Goal: Find specific page/section: Find specific page/section

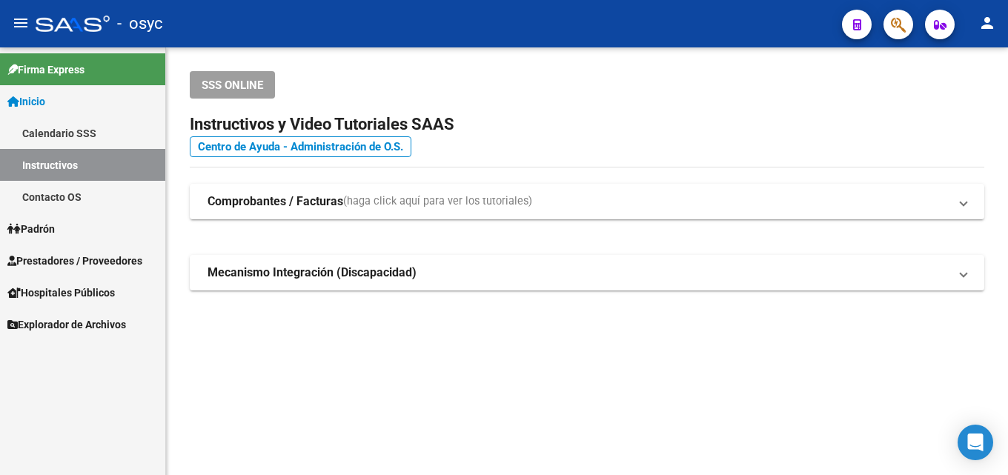
click at [907, 28] on button "button" at bounding box center [898, 25] width 30 height 30
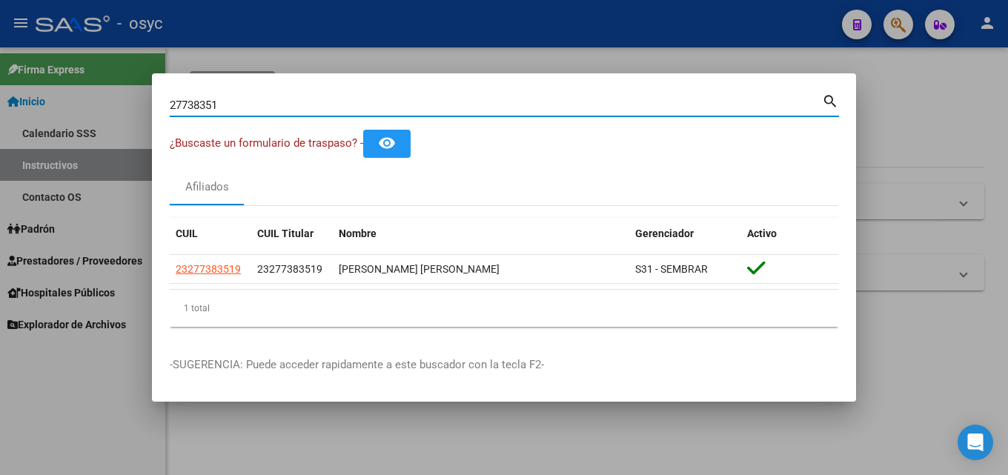
click at [268, 107] on input "27738351" at bounding box center [496, 105] width 652 height 13
click at [0, 107] on div "27738351 Buscar (apellido, dni, cuil, nro traspaso, cuit, obra social) search ¿…" at bounding box center [504, 237] width 1008 height 475
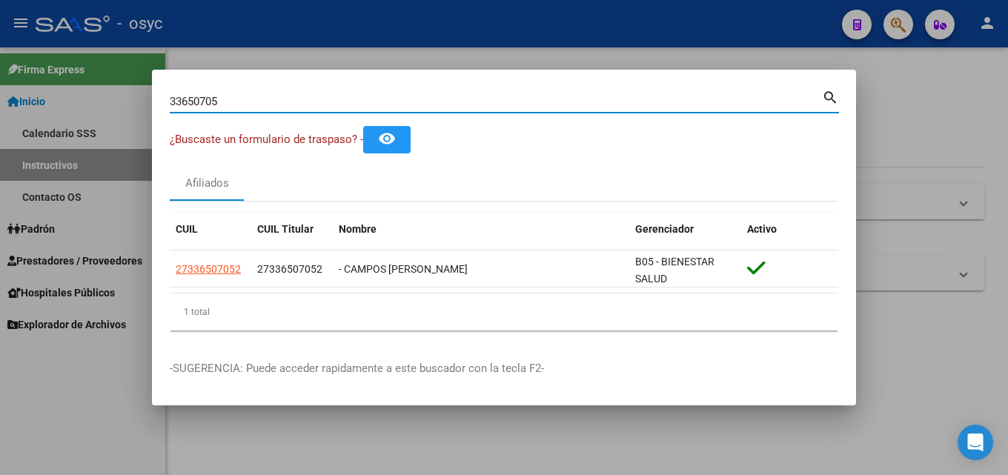
click at [267, 100] on input "33650705" at bounding box center [496, 101] width 652 height 13
click at [0, 88] on div "33650705 Buscar (apellido, dni, cuil, nro traspaso, cuit, obra social) search ¿…" at bounding box center [504, 237] width 1008 height 475
type input "5"
type input "4"
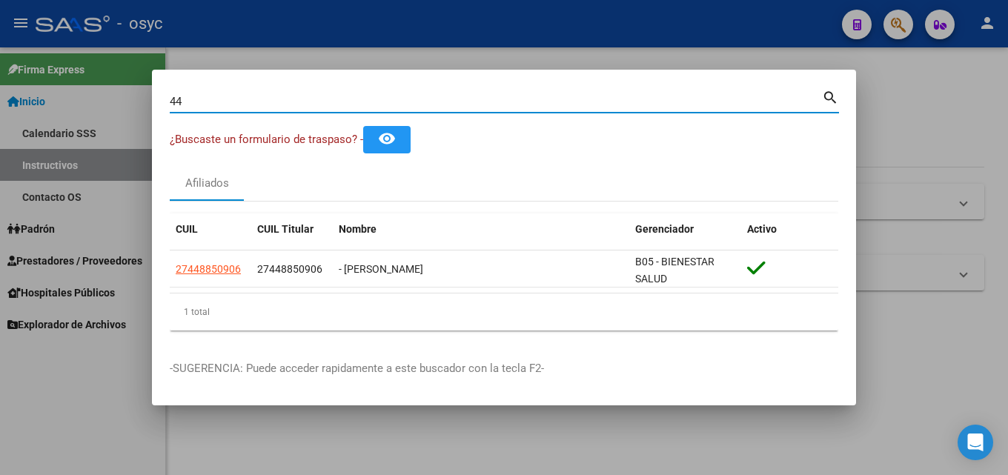
type input "4"
type input "9"
type input "4"
type input "3"
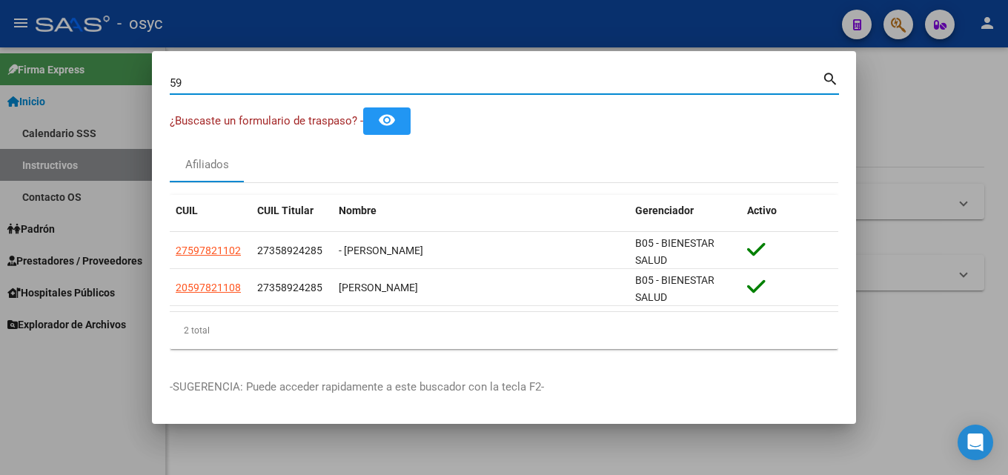
type input "5"
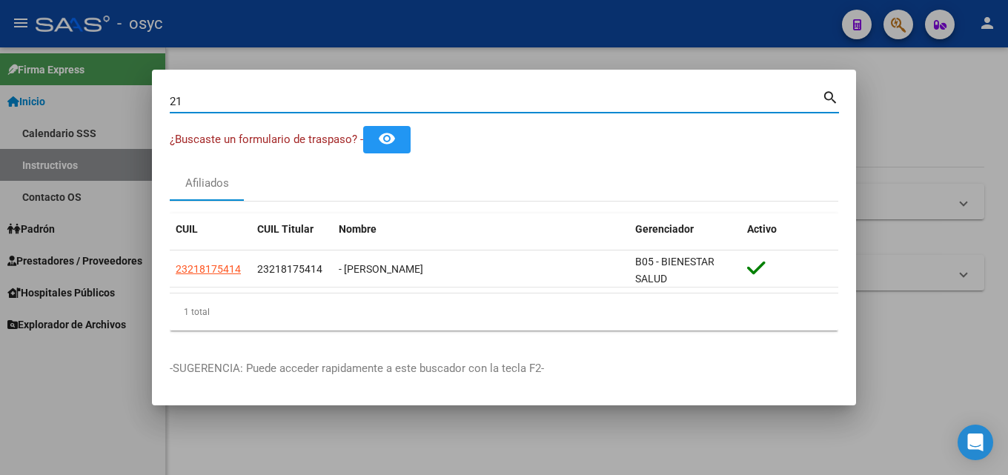
type input "2"
type input "5"
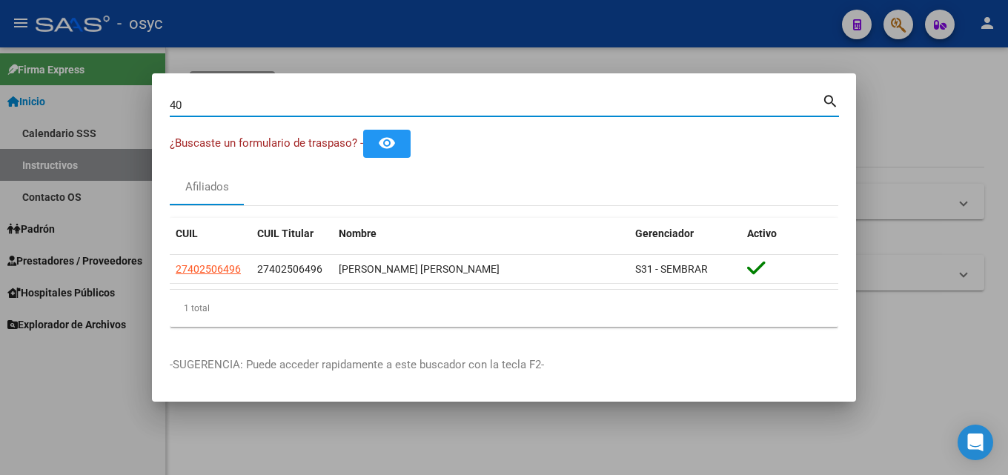
type input "4"
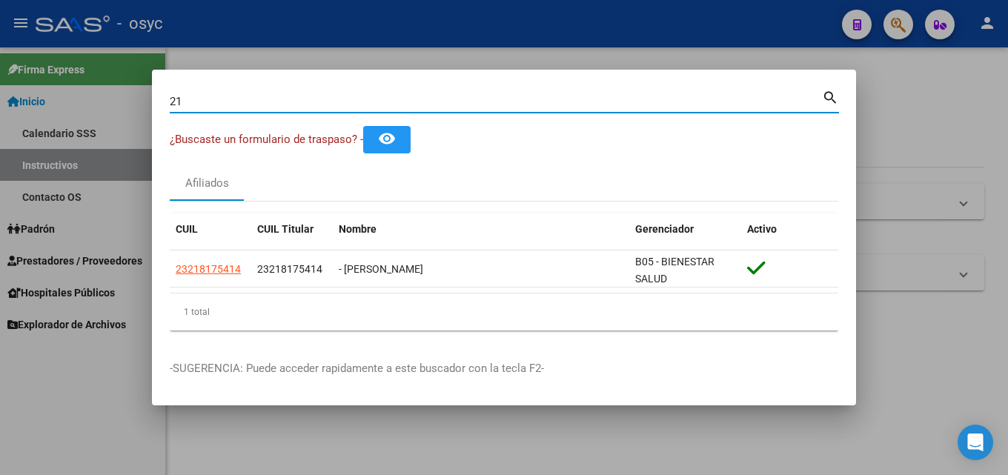
type input "2"
click at [239, 95] on input "59598887" at bounding box center [496, 101] width 652 height 13
drag, startPoint x: 239, startPoint y: 94, endPoint x: 208, endPoint y: 100, distance: 31.0
click at [238, 96] on input "59598887" at bounding box center [496, 101] width 652 height 13
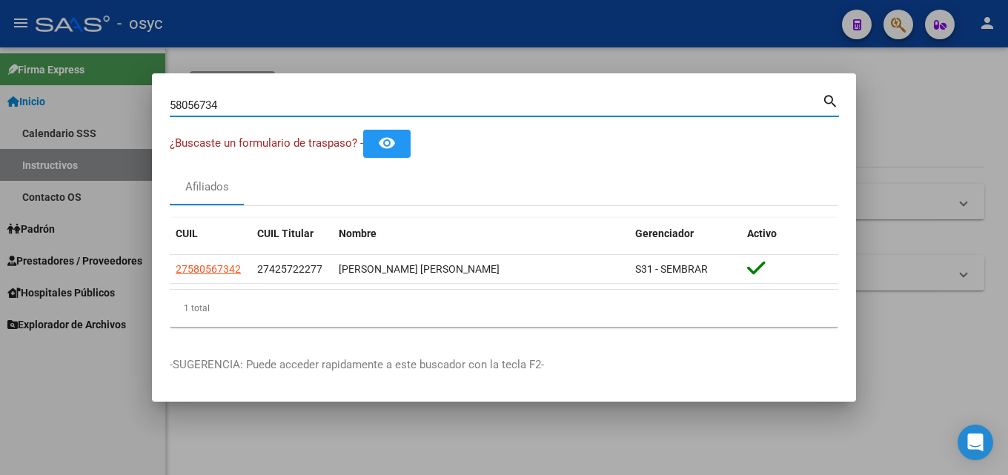
drag, startPoint x: 234, startPoint y: 99, endPoint x: 0, endPoint y: 108, distance: 234.4
click at [0, 108] on div "58056734 Buscar (apellido, dni, cuil, nro traspaso, cuit, obra social) search ¿…" at bounding box center [504, 237] width 1008 height 475
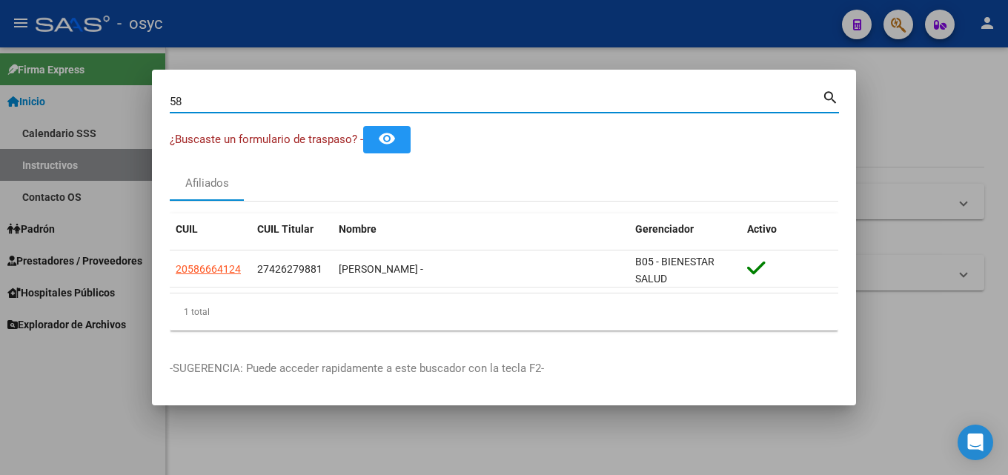
type input "5"
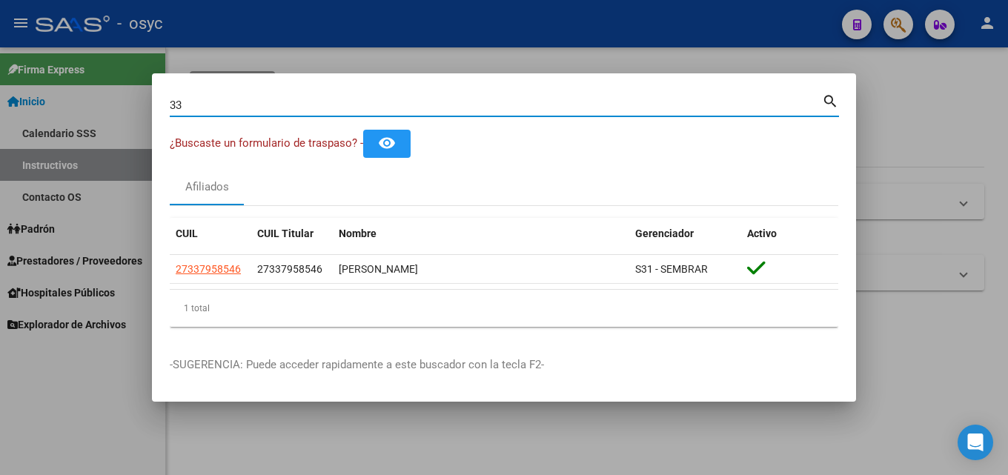
type input "3"
type input "5"
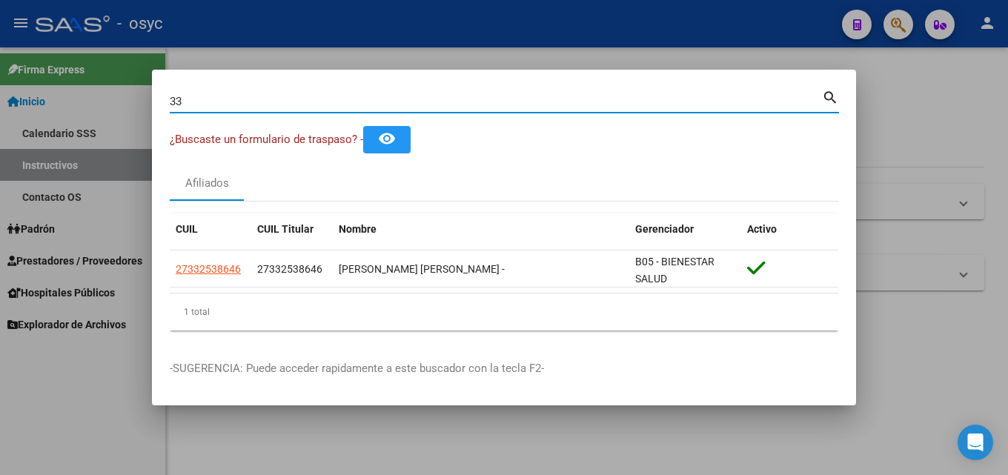
type input "3"
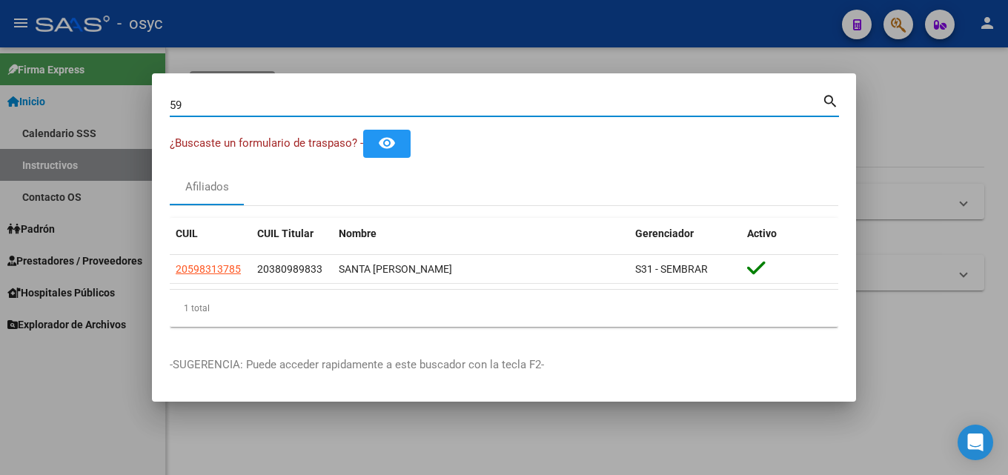
type input "5"
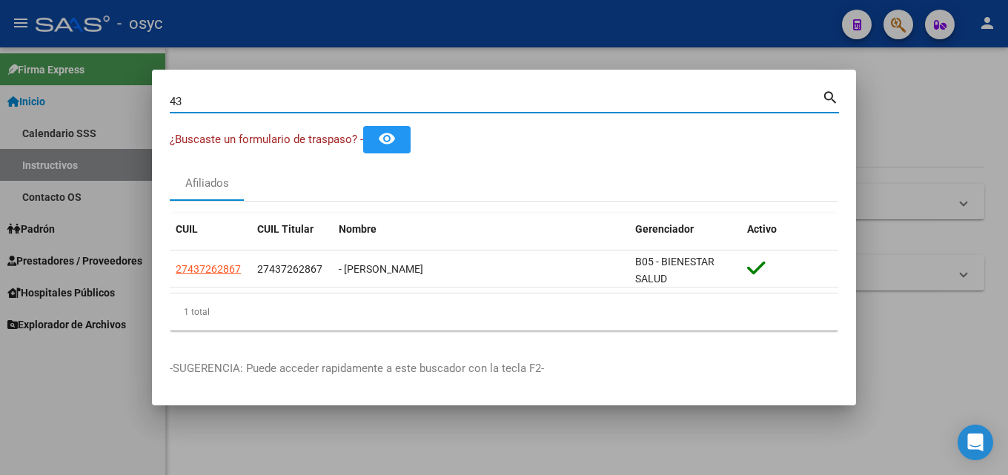
type input "4"
type input "3"
type input "4"
type input "3"
type input "2"
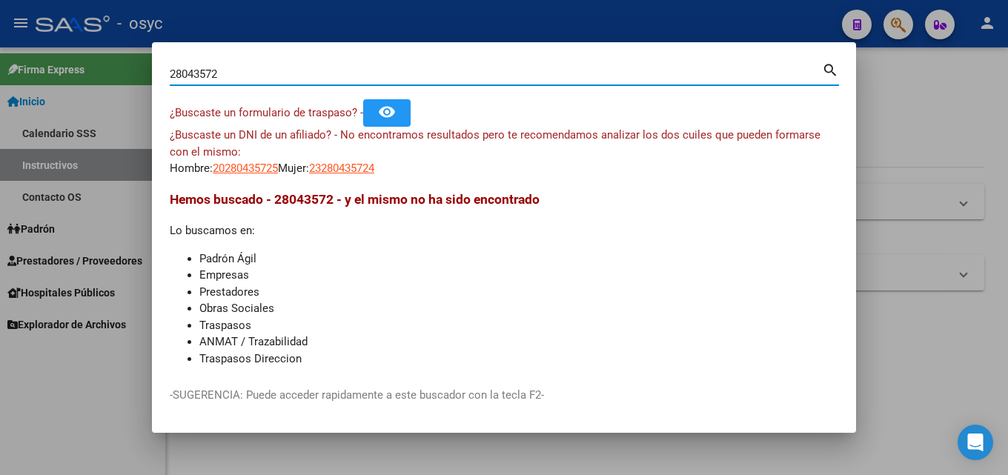
drag, startPoint x: 202, startPoint y: 75, endPoint x: 112, endPoint y: 75, distance: 90.4
click at [112, 75] on div "28043572 Buscar (apellido, dni, cuil, nro traspaso, cuit, obra social) search ¿…" at bounding box center [504, 237] width 1008 height 475
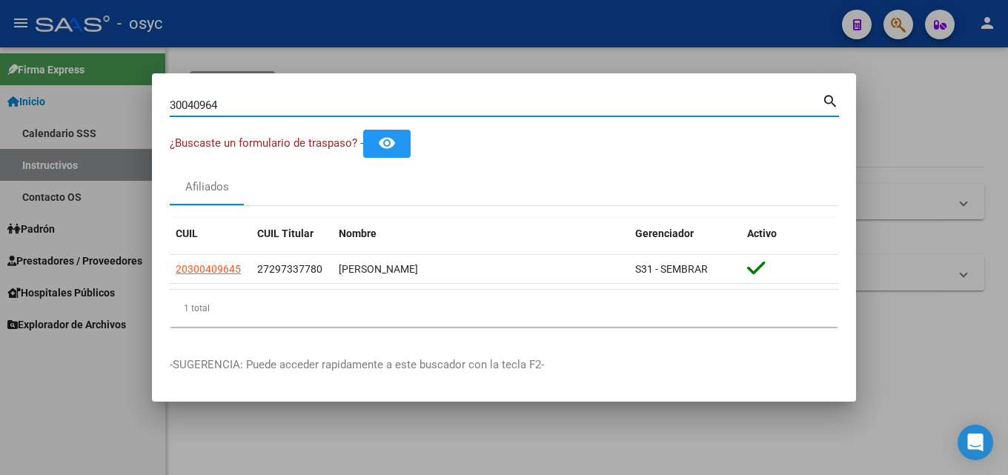
click at [230, 99] on input "30040964" at bounding box center [496, 105] width 652 height 13
drag, startPoint x: 230, startPoint y: 99, endPoint x: 16, endPoint y: 100, distance: 214.9
click at [67, 105] on div "30040964 Buscar (apellido, dni, cuil, nro traspaso, cuit, obra social) search ¿…" at bounding box center [504, 237] width 1008 height 475
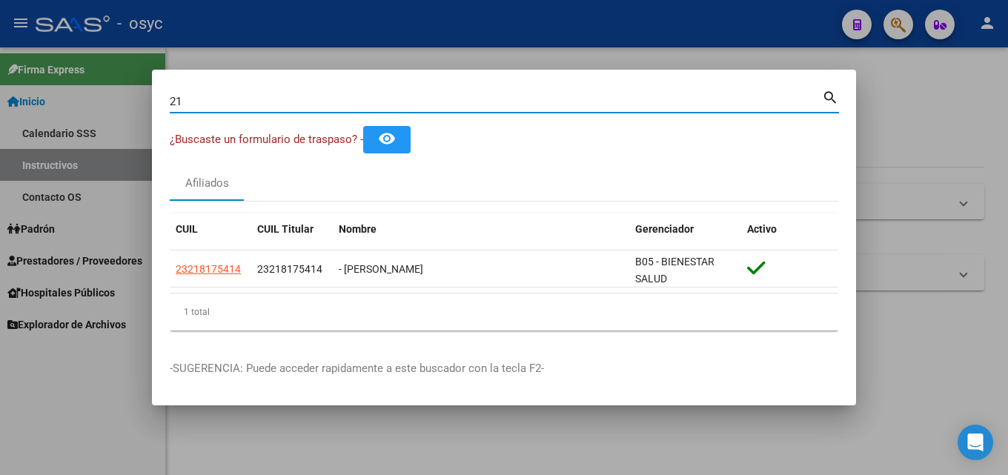
type input "2"
type input "3"
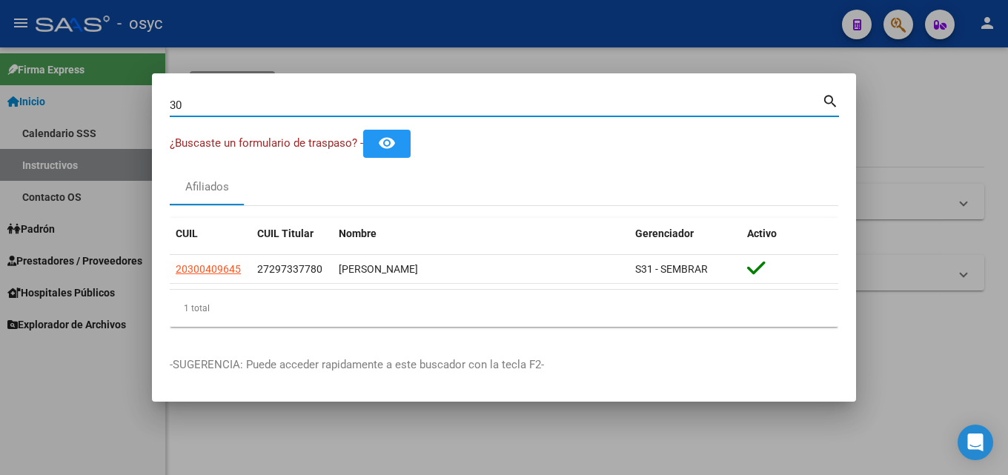
type input "3"
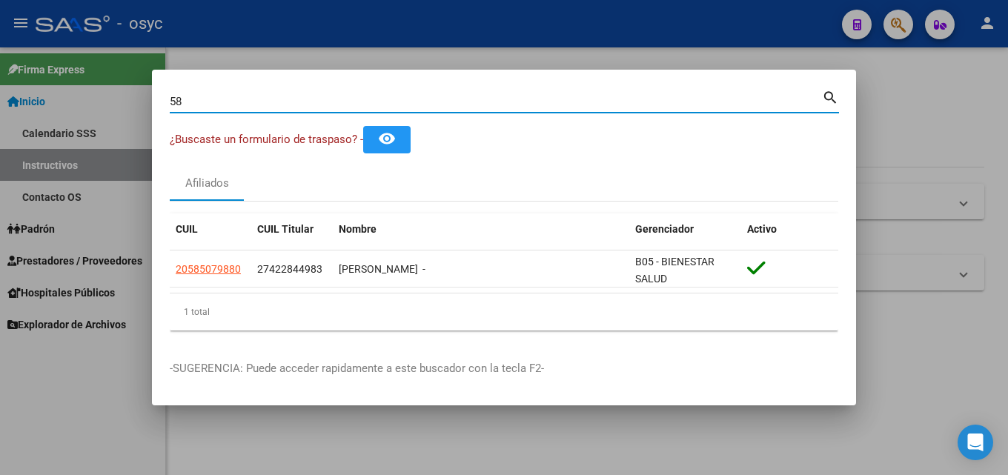
type input "5"
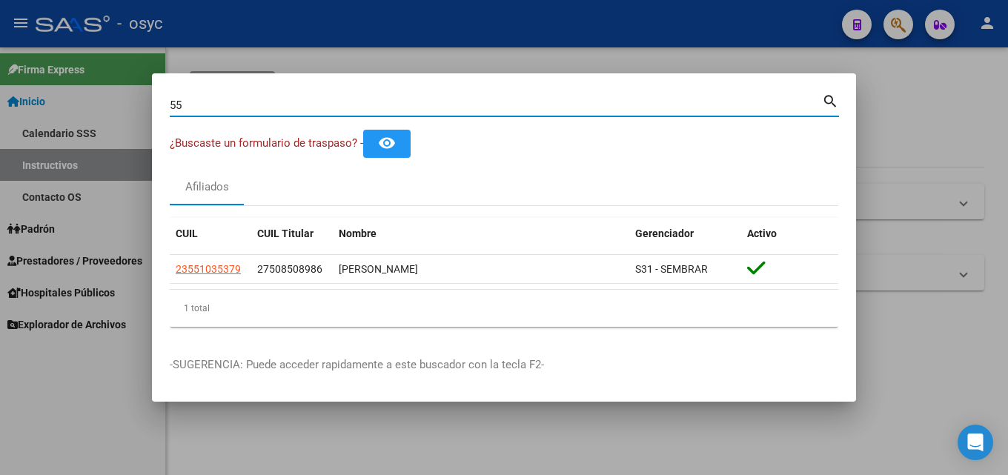
type input "5"
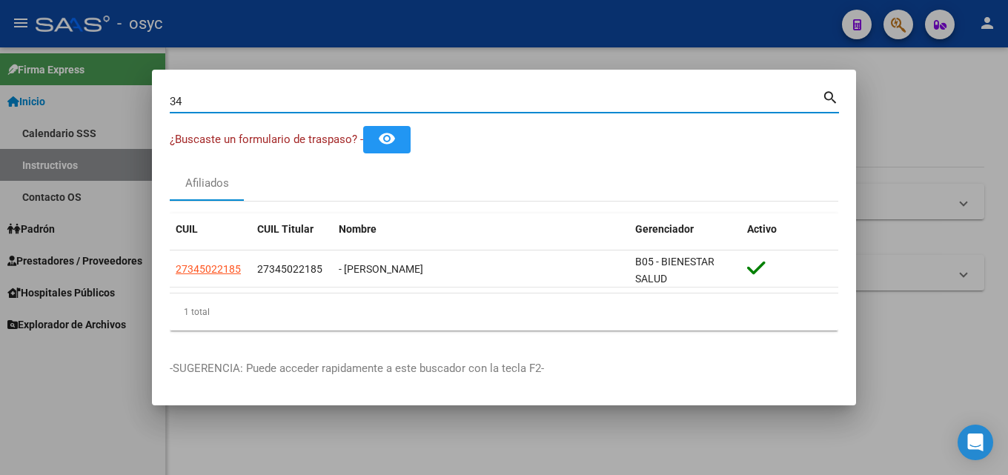
type input "3"
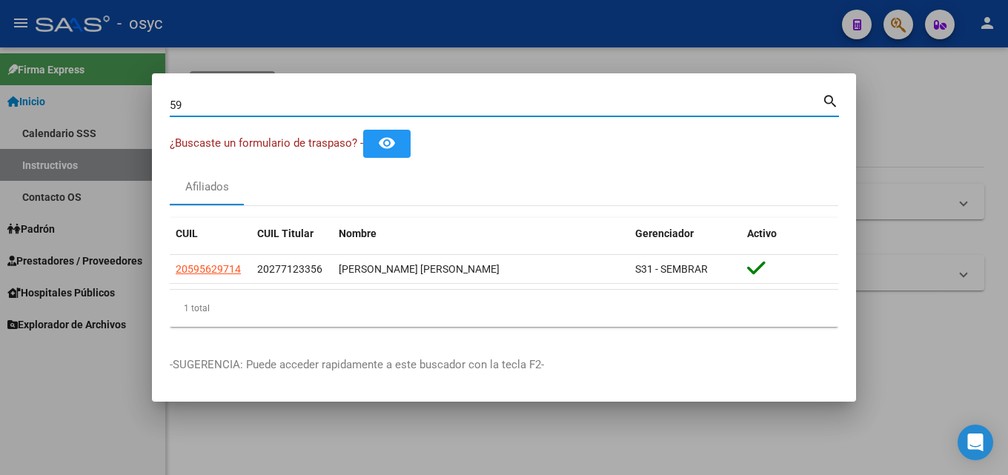
type input "5"
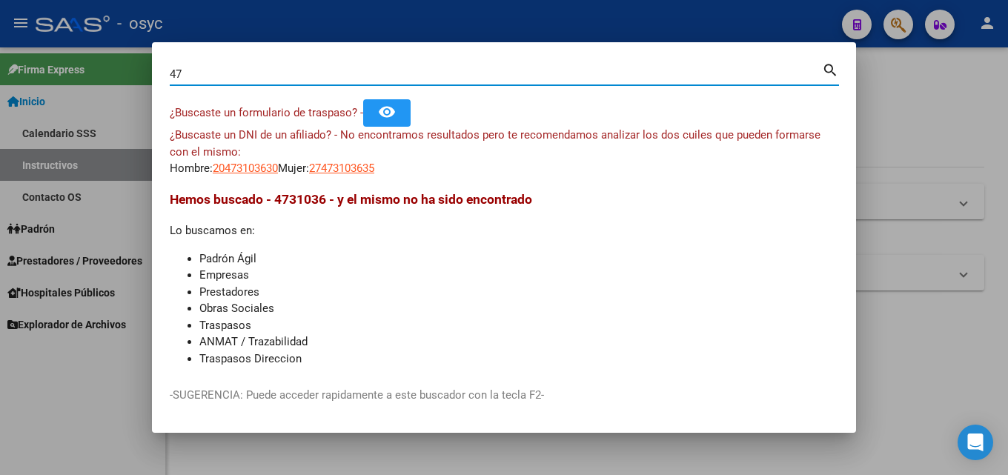
type input "4"
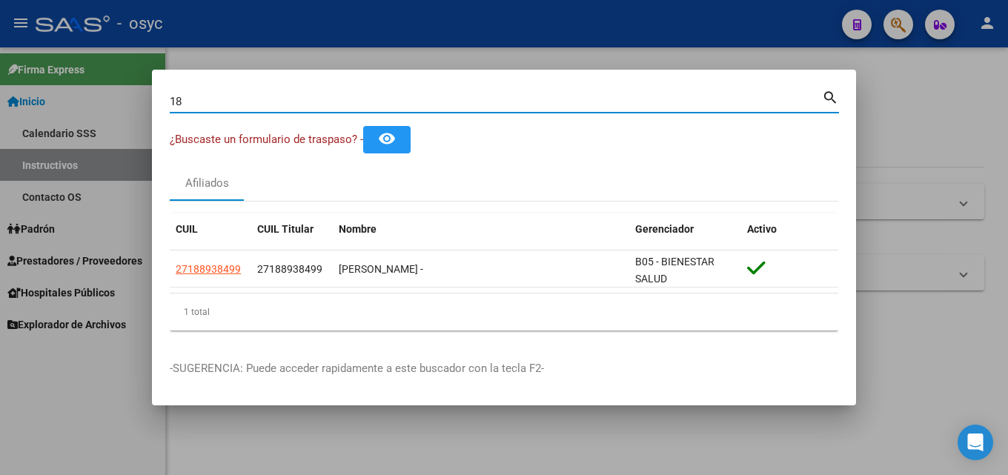
type input "1"
type input "2"
type input "3"
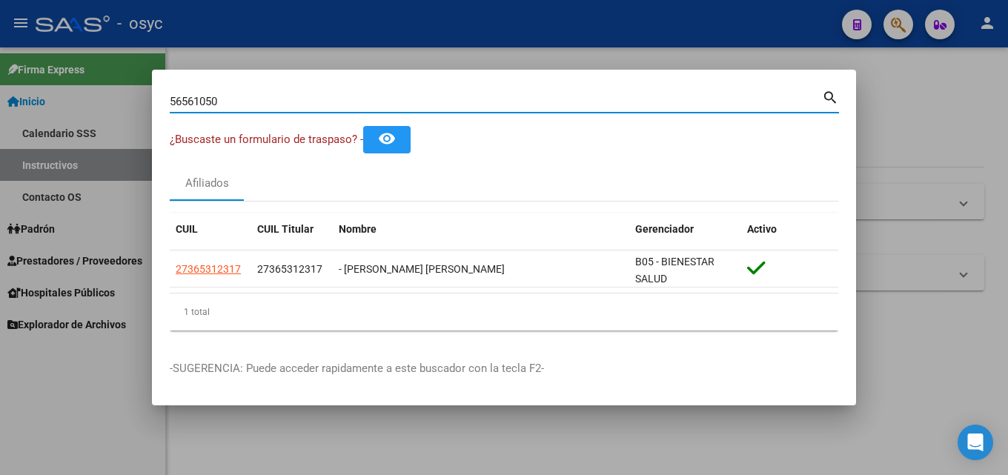
type input "56561050"
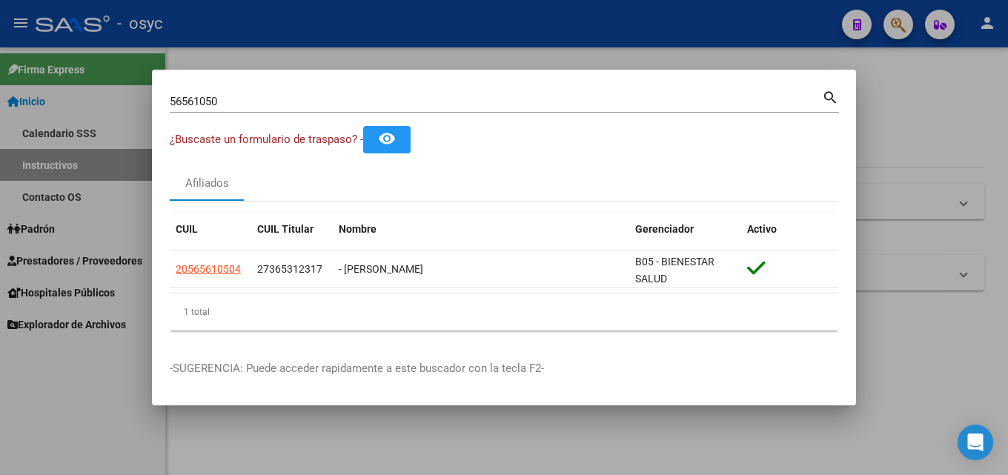
drag, startPoint x: 267, startPoint y: 108, endPoint x: 0, endPoint y: 103, distance: 266.9
click at [0, 103] on div "56561050 Buscar (apellido, dni, cuil, nro traspaso, cuit, obra social) search ¿…" at bounding box center [504, 237] width 1008 height 475
click at [231, 109] on div "56561050 Buscar (apellido, dni, cuil, nro traspaso, cuit, obra social)" at bounding box center [496, 101] width 652 height 22
click at [238, 104] on input "56561050" at bounding box center [496, 101] width 652 height 13
drag, startPoint x: 215, startPoint y: 103, endPoint x: 53, endPoint y: 103, distance: 161.6
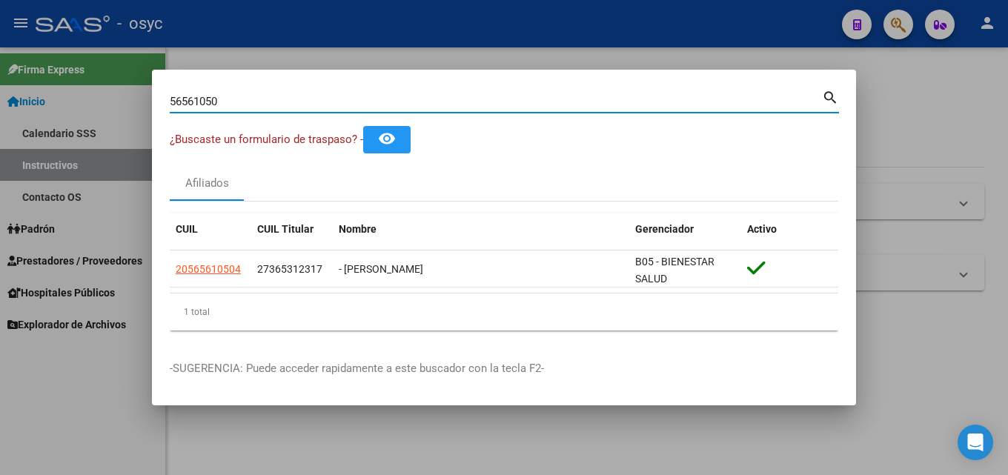
click at [74, 103] on div "56561050 Buscar (apellido, dni, cuil, nro traspaso, cuit, obra social) search ¿…" at bounding box center [504, 237] width 1008 height 475
click at [53, 103] on div at bounding box center [504, 237] width 1008 height 475
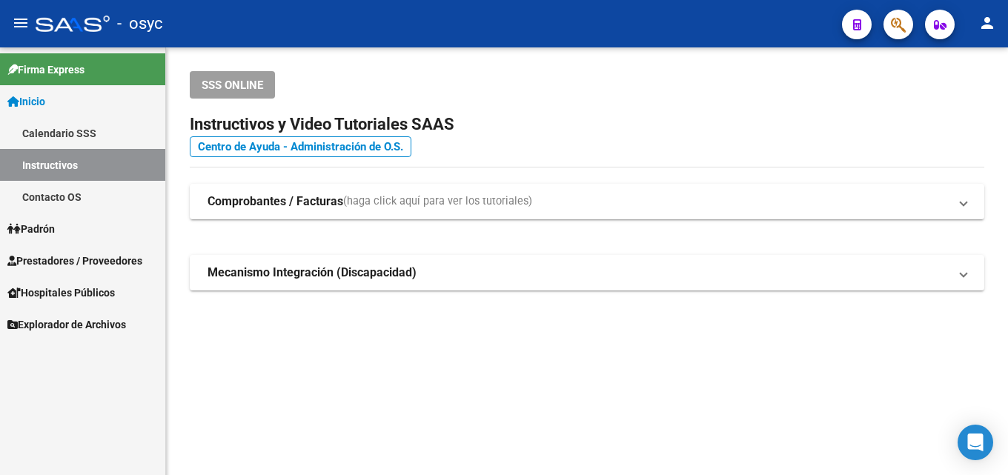
click at [894, 41] on mat-toolbar "menu - osyc person" at bounding box center [504, 23] width 1008 height 47
click at [895, 31] on icon "button" at bounding box center [898, 24] width 15 height 17
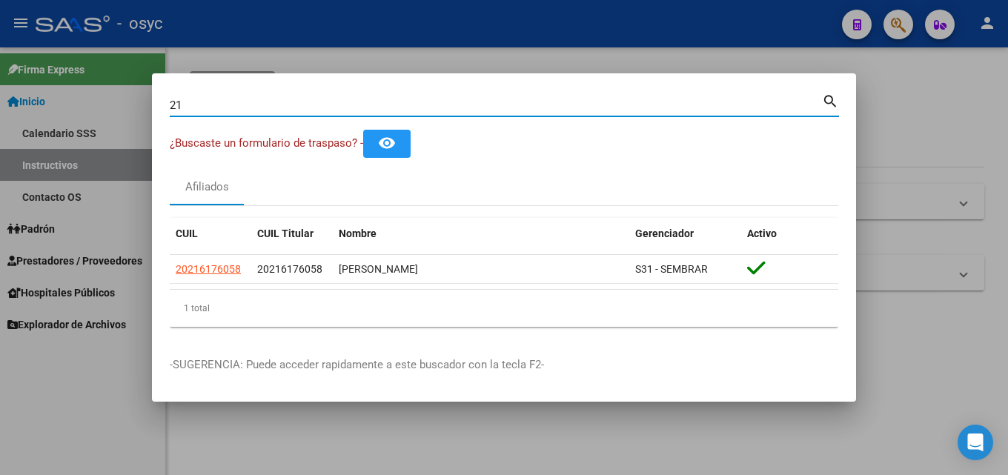
type input "2"
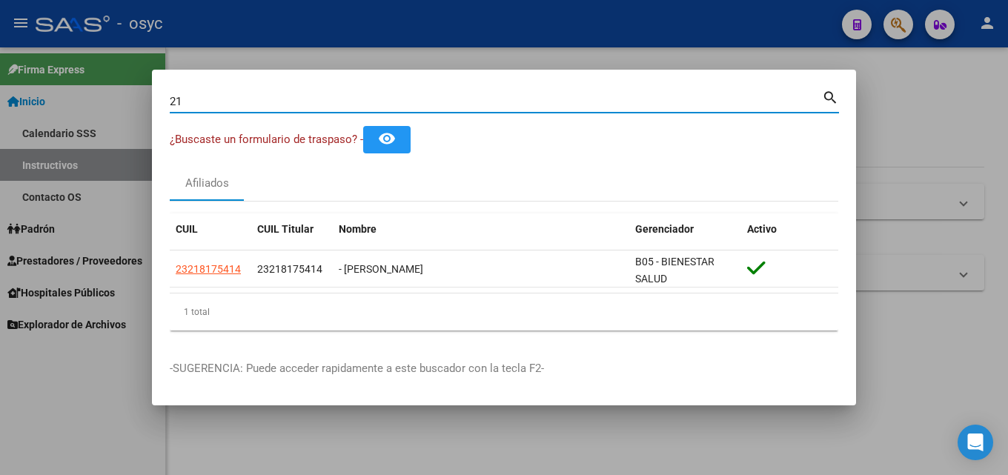
type input "2"
type input "3"
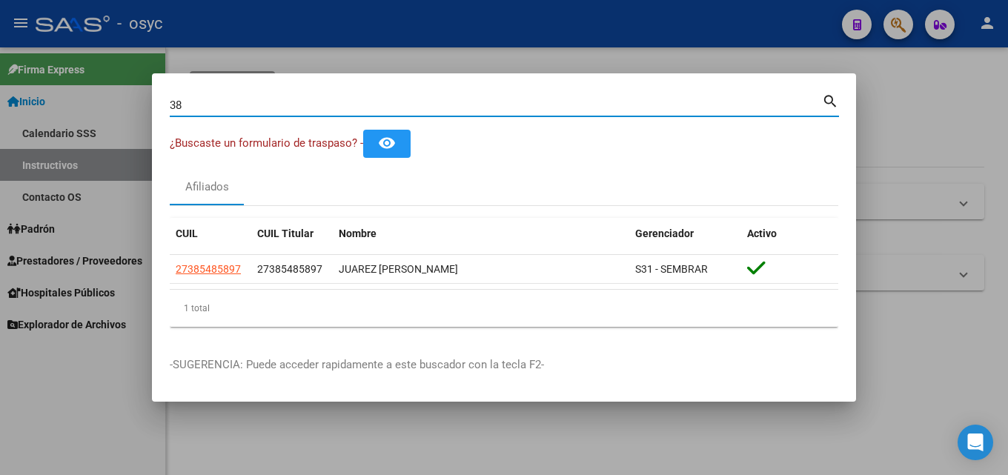
type input "3"
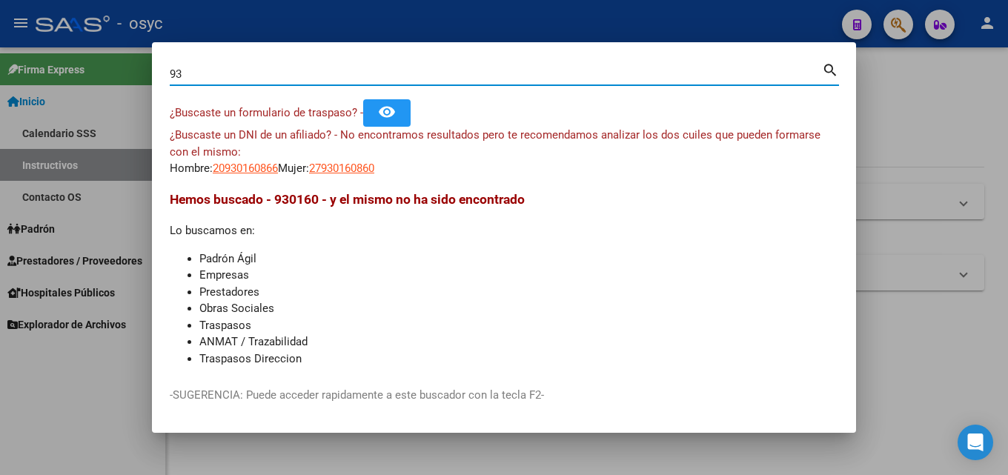
type input "9"
click at [234, 67] on div "18345345 Buscar (apellido, dni, [PERSON_NAME], [PERSON_NAME], cuit, obra social)" at bounding box center [496, 74] width 652 height 22
drag, startPoint x: 231, startPoint y: 71, endPoint x: 0, endPoint y: 36, distance: 233.9
click at [0, 47] on div "18345345 Buscar (apellido, dni, cuil, nro traspaso, cuit, obra social) search ¿…" at bounding box center [504, 237] width 1008 height 475
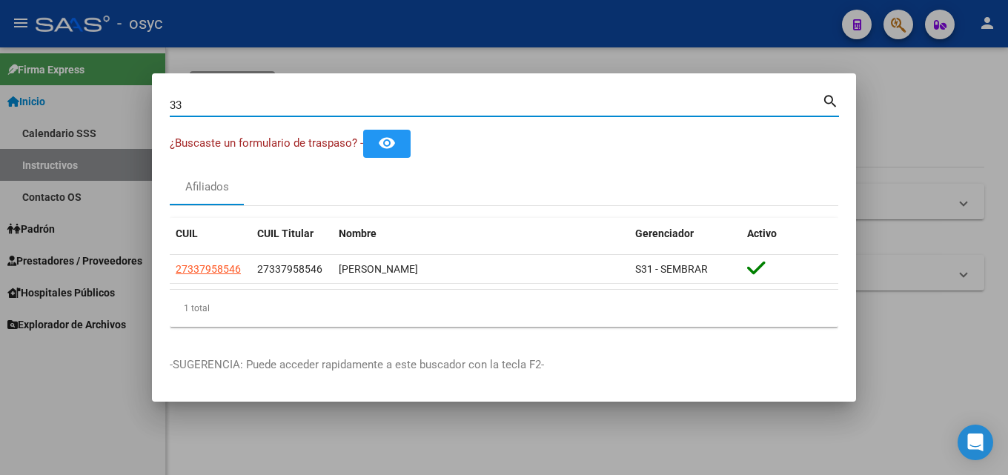
type input "3"
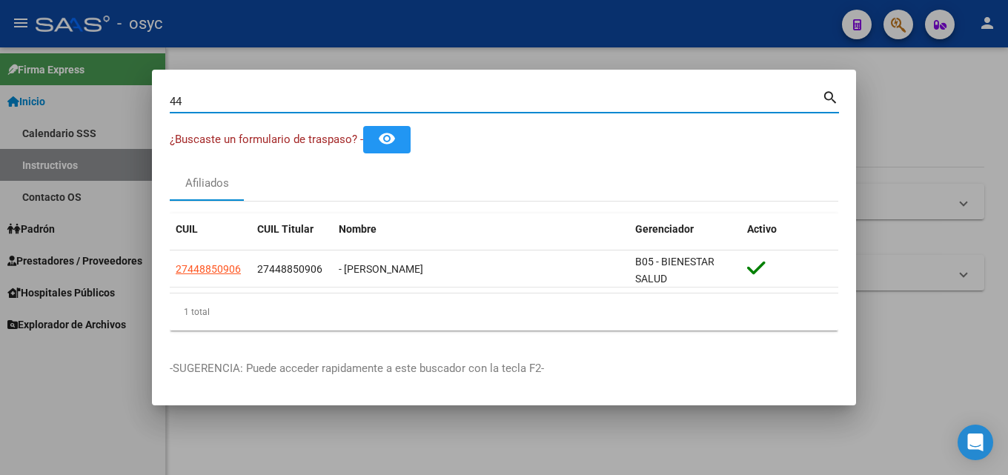
type input "4"
type input "3"
type input "4"
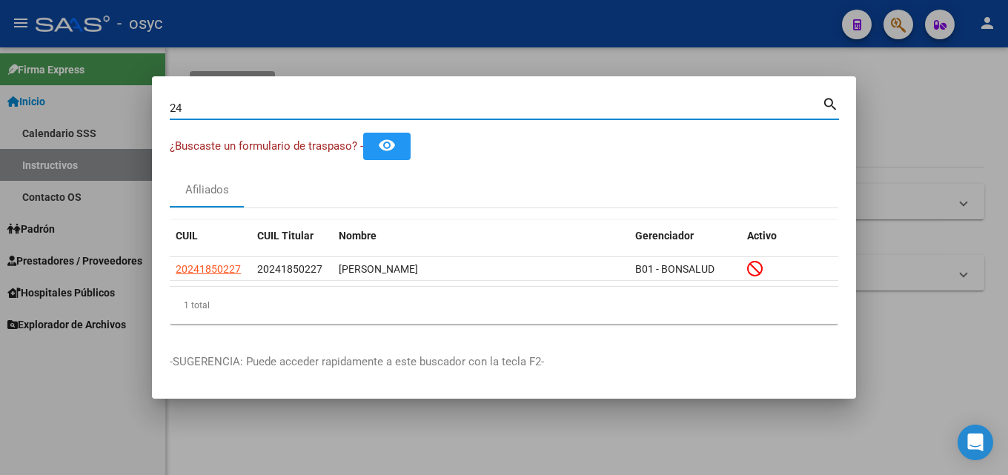
type input "2"
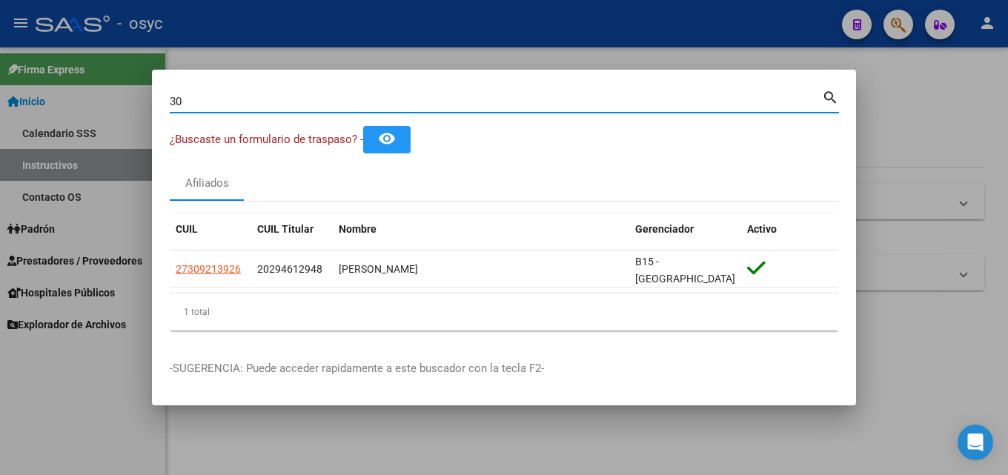
type input "3"
